Goal: Check status: Check status

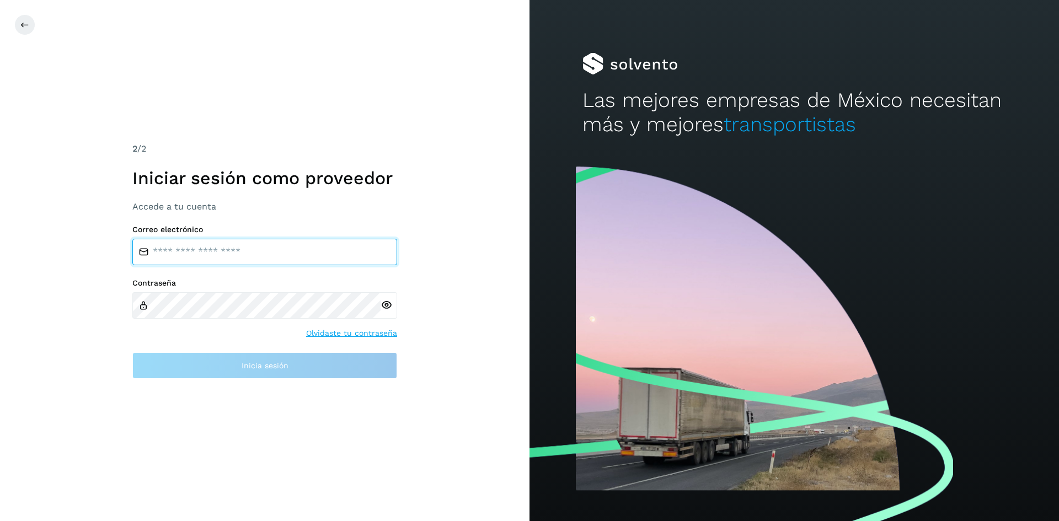
type input "**********"
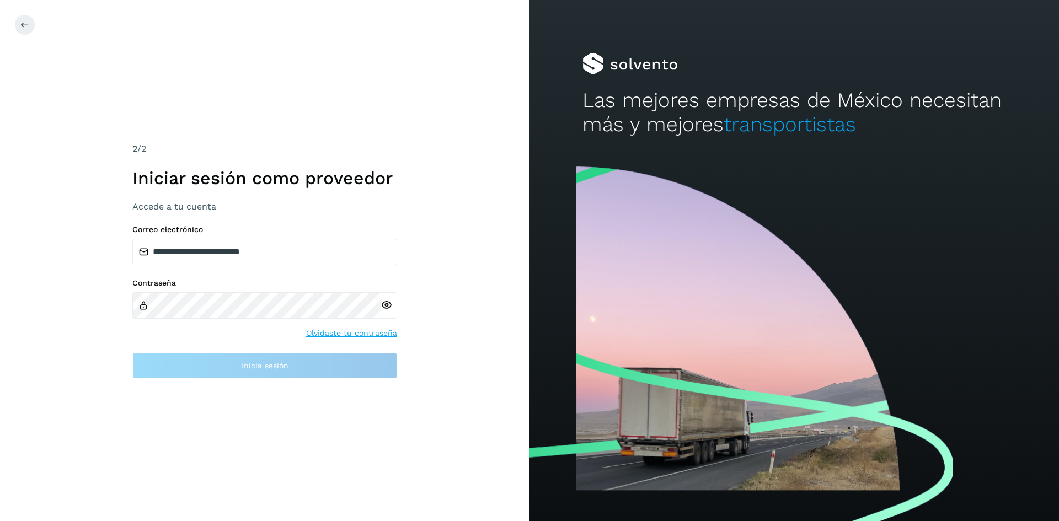
click at [387, 312] on div at bounding box center [388, 305] width 17 height 26
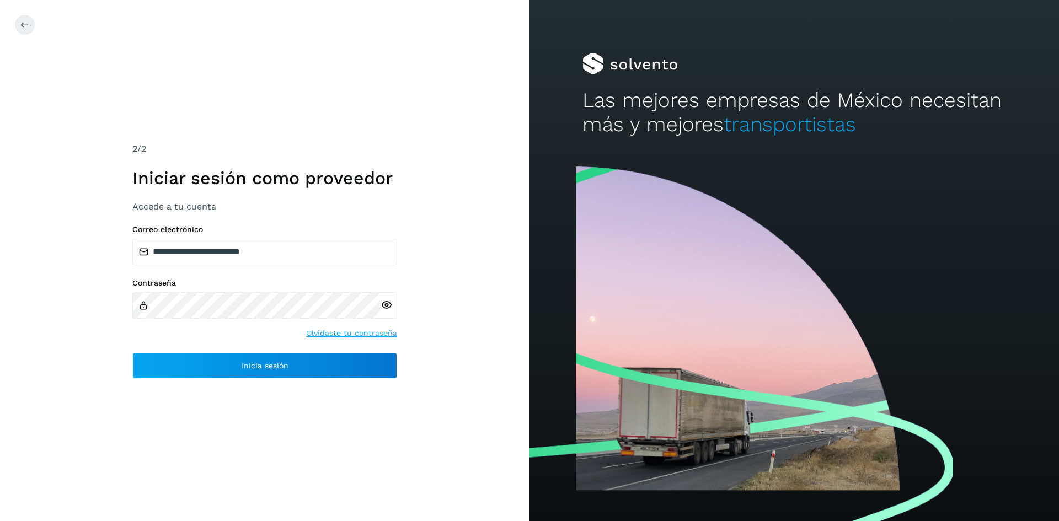
click at [387, 308] on icon at bounding box center [386, 305] width 12 height 12
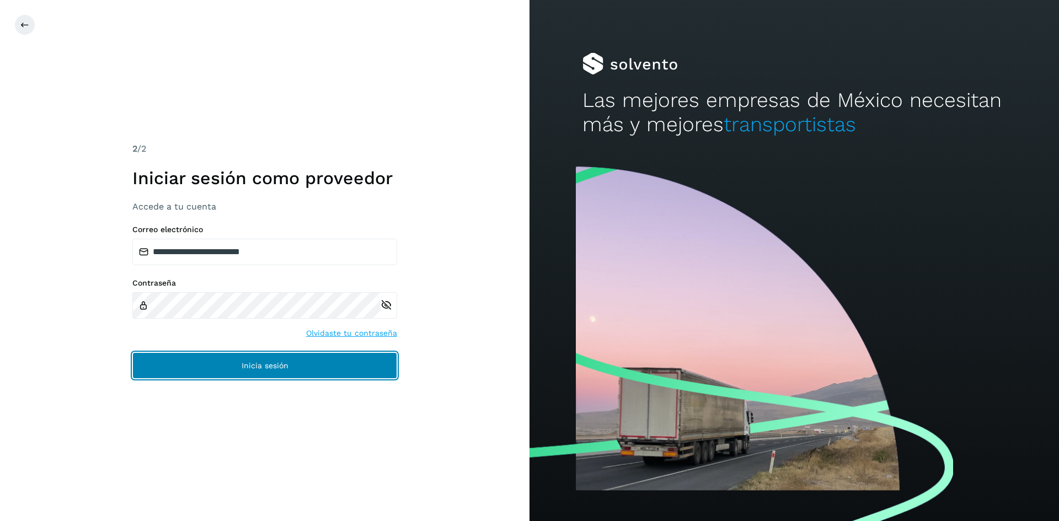
click at [247, 377] on button "Inicia sesión" at bounding box center [264, 365] width 265 height 26
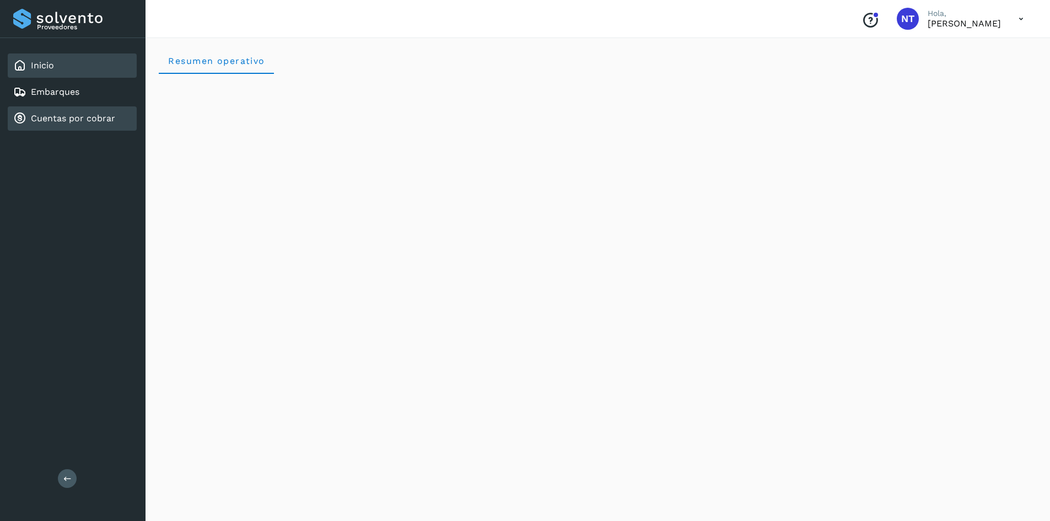
click at [89, 120] on link "Cuentas por cobrar" at bounding box center [73, 118] width 84 height 10
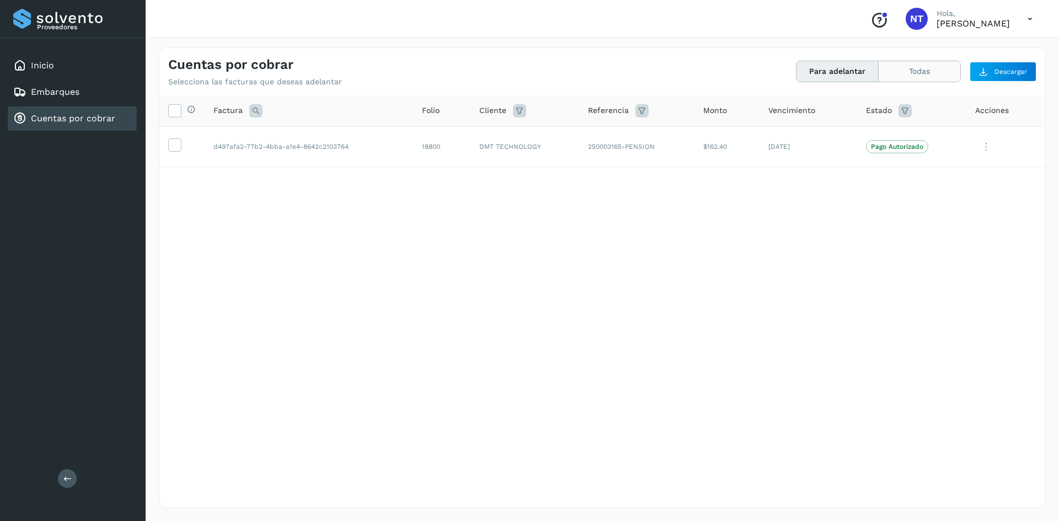
click at [923, 74] on button "Todas" at bounding box center [919, 71] width 82 height 20
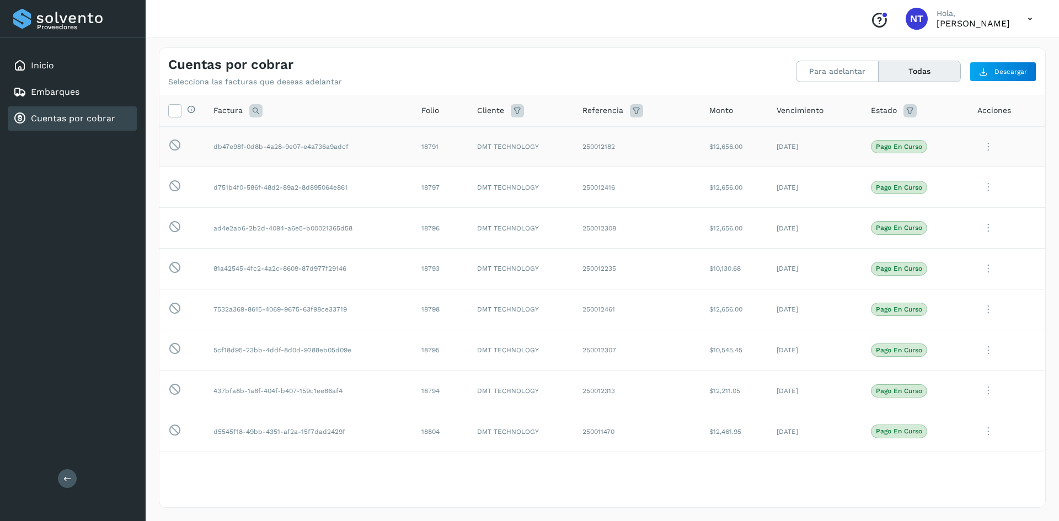
click at [901, 149] on p "Pago en curso" at bounding box center [899, 147] width 46 height 8
click at [984, 148] on icon at bounding box center [988, 147] width 22 height 23
click at [963, 168] on button "Ver Detalle" at bounding box center [969, 174] width 131 height 22
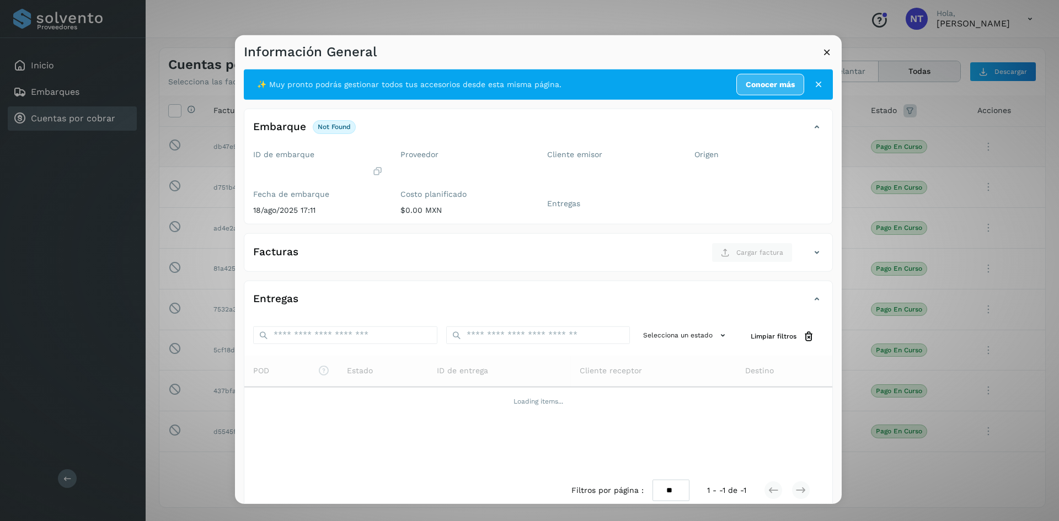
click at [824, 49] on icon at bounding box center [827, 52] width 12 height 12
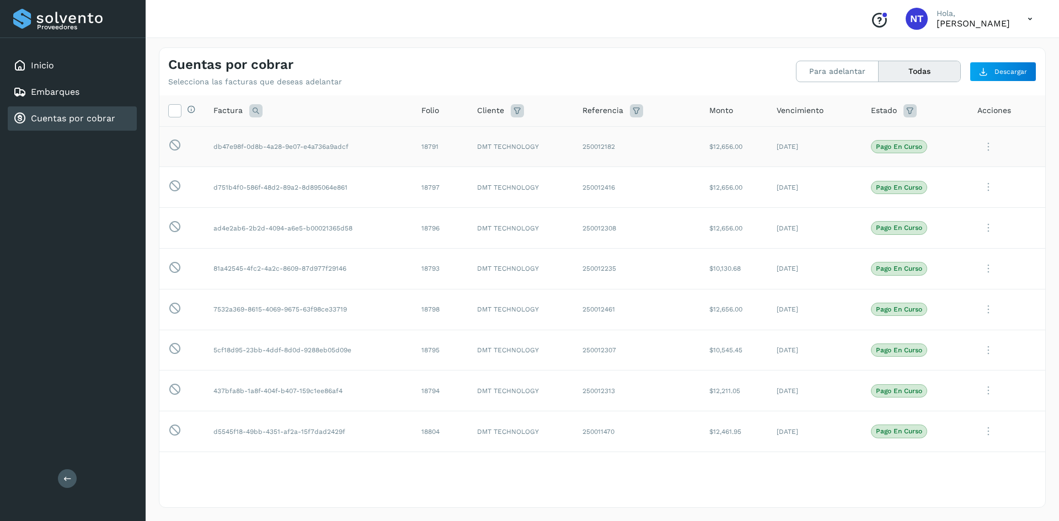
click at [1031, 16] on icon at bounding box center [1029, 19] width 23 height 23
click at [1031, 16] on div at bounding box center [529, 260] width 1059 height 521
click at [870, 19] on icon "Conoce nuestros beneficios" at bounding box center [879, 21] width 18 height 18
click at [977, 146] on icon at bounding box center [988, 147] width 22 height 23
click at [1024, 21] on div at bounding box center [529, 260] width 1059 height 521
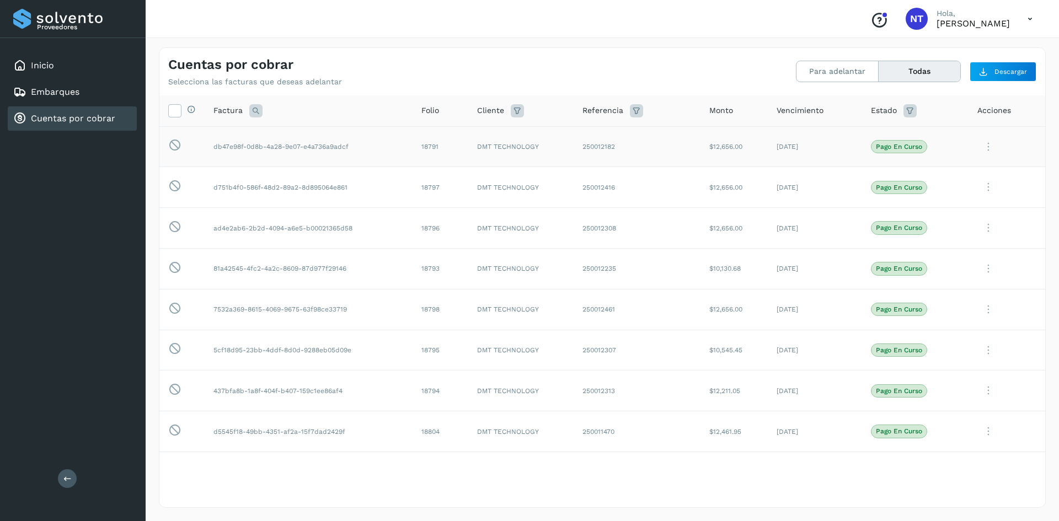
click at [1029, 20] on icon at bounding box center [1029, 19] width 23 height 23
click at [1029, 20] on div at bounding box center [529, 260] width 1059 height 521
click at [910, 19] on span "NT" at bounding box center [916, 19] width 13 height 0
click at [62, 60] on div "Inicio" at bounding box center [72, 65] width 129 height 24
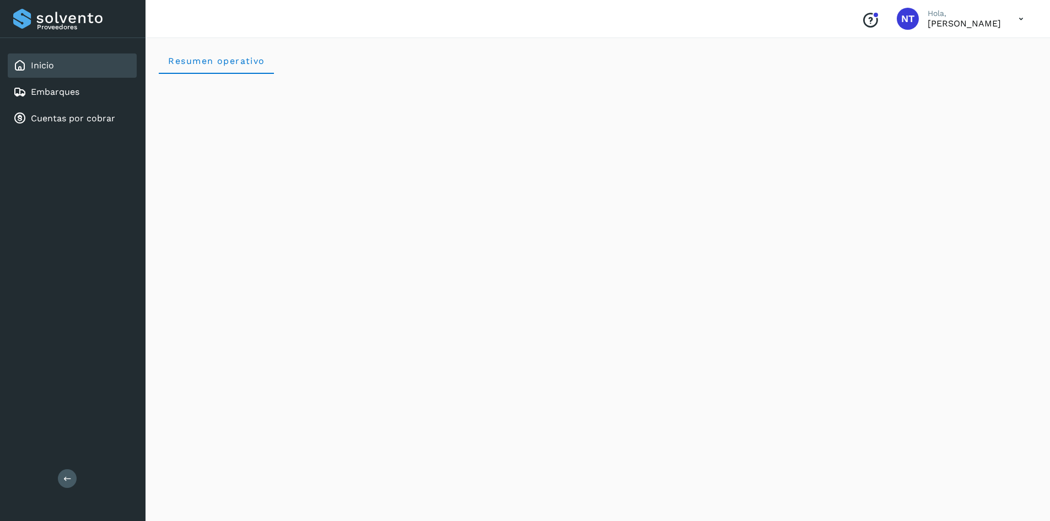
click at [69, 480] on icon at bounding box center [67, 478] width 8 height 8
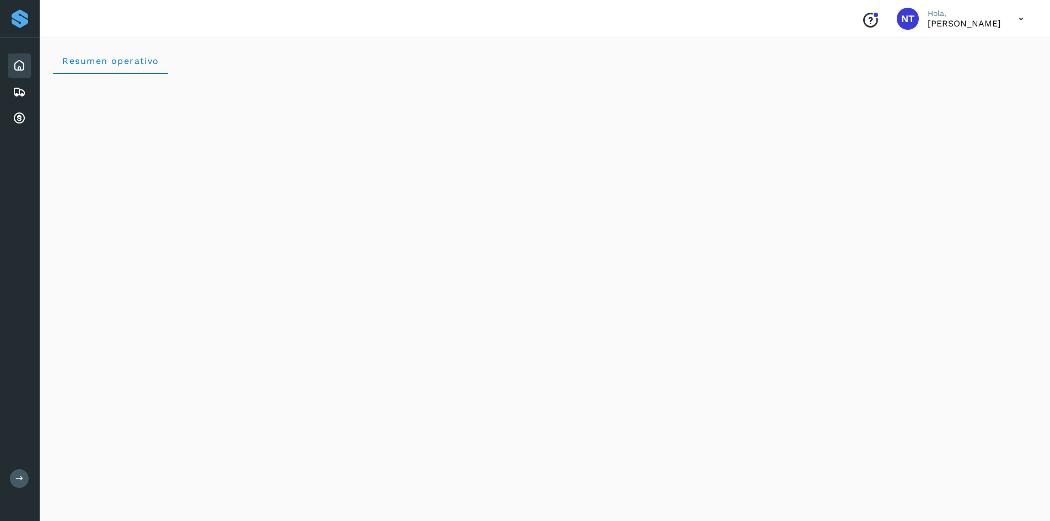
click at [20, 475] on icon at bounding box center [19, 478] width 8 height 8
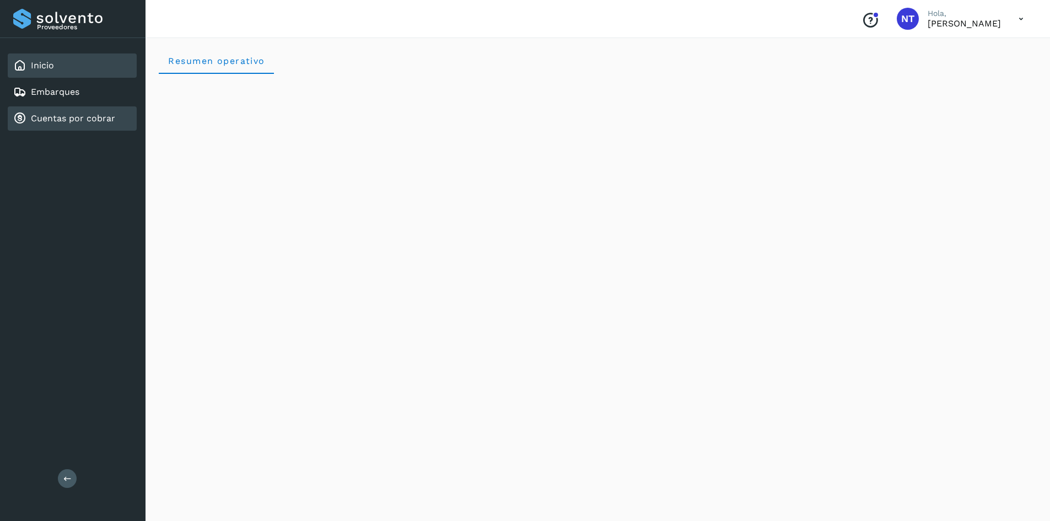
click at [71, 114] on link "Cuentas por cobrar" at bounding box center [73, 118] width 84 height 10
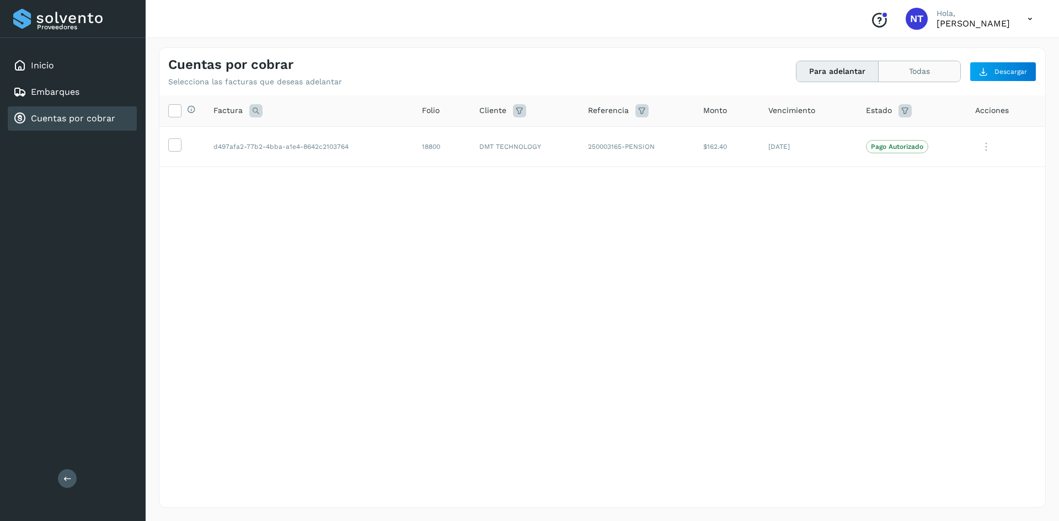
click at [908, 66] on button "Todas" at bounding box center [919, 71] width 82 height 20
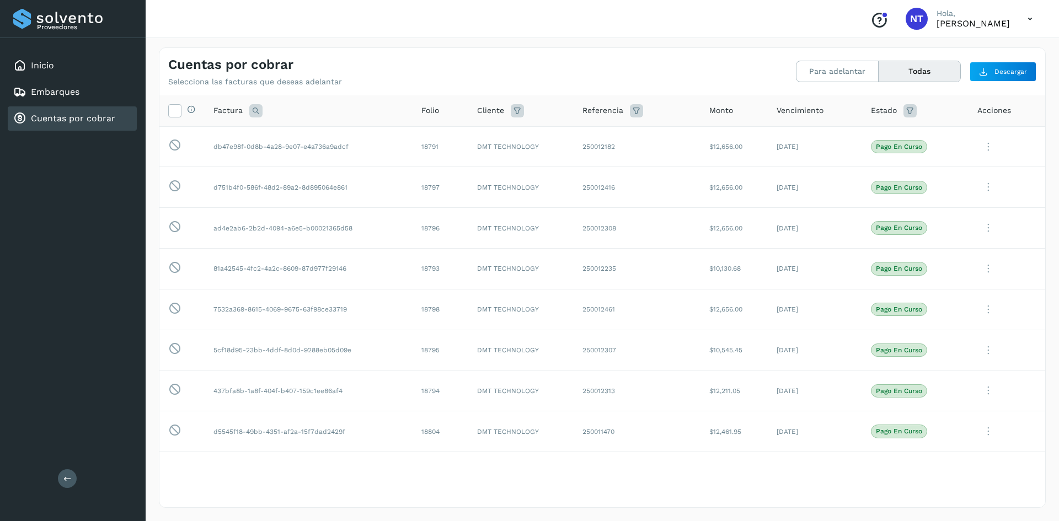
click at [1028, 14] on icon at bounding box center [1029, 19] width 23 height 23
click at [1028, 15] on div at bounding box center [529, 260] width 1059 height 521
